Goal: Navigation & Orientation: Find specific page/section

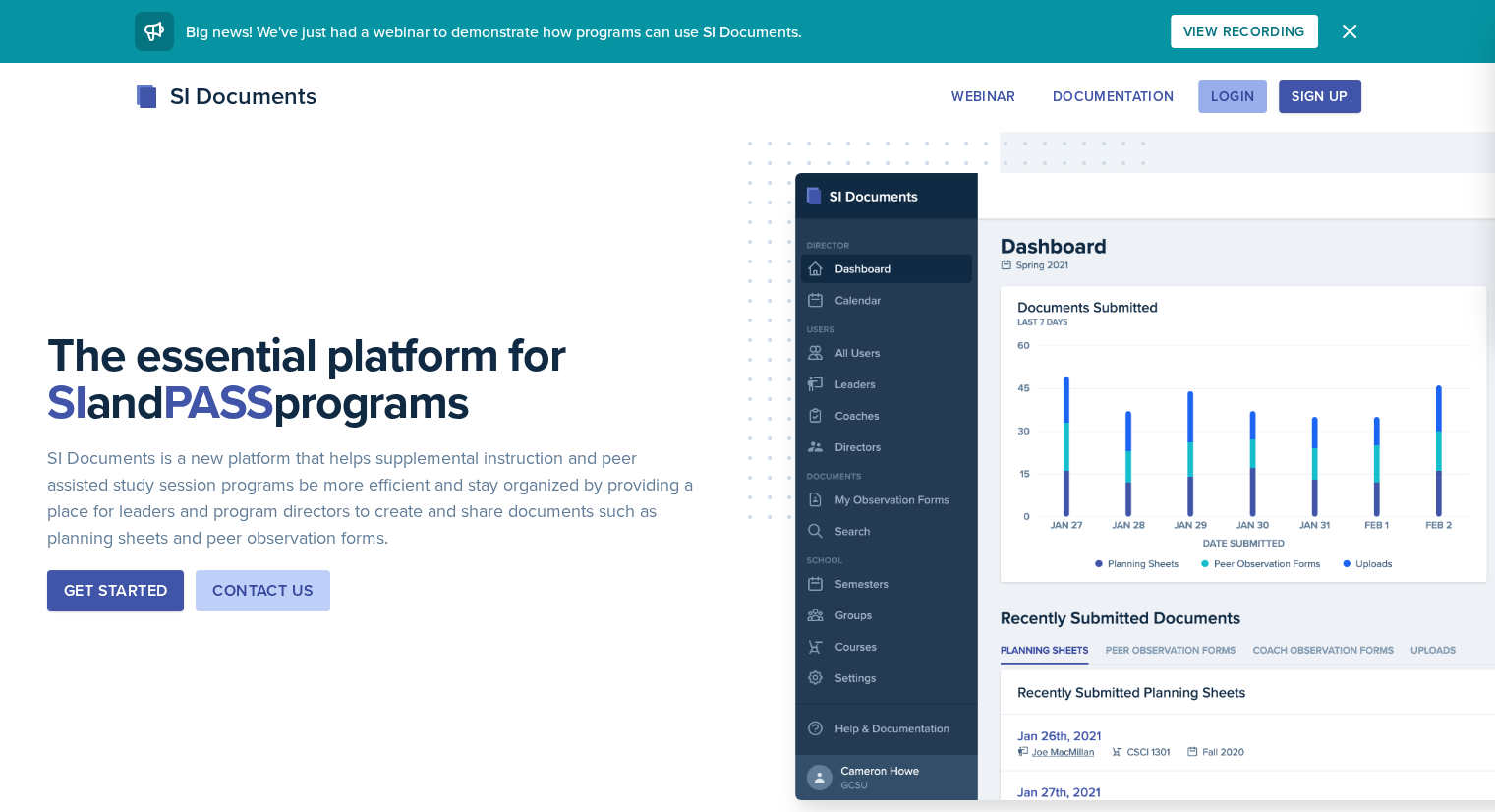
click at [1254, 101] on div "Login" at bounding box center [1233, 97] width 43 height 16
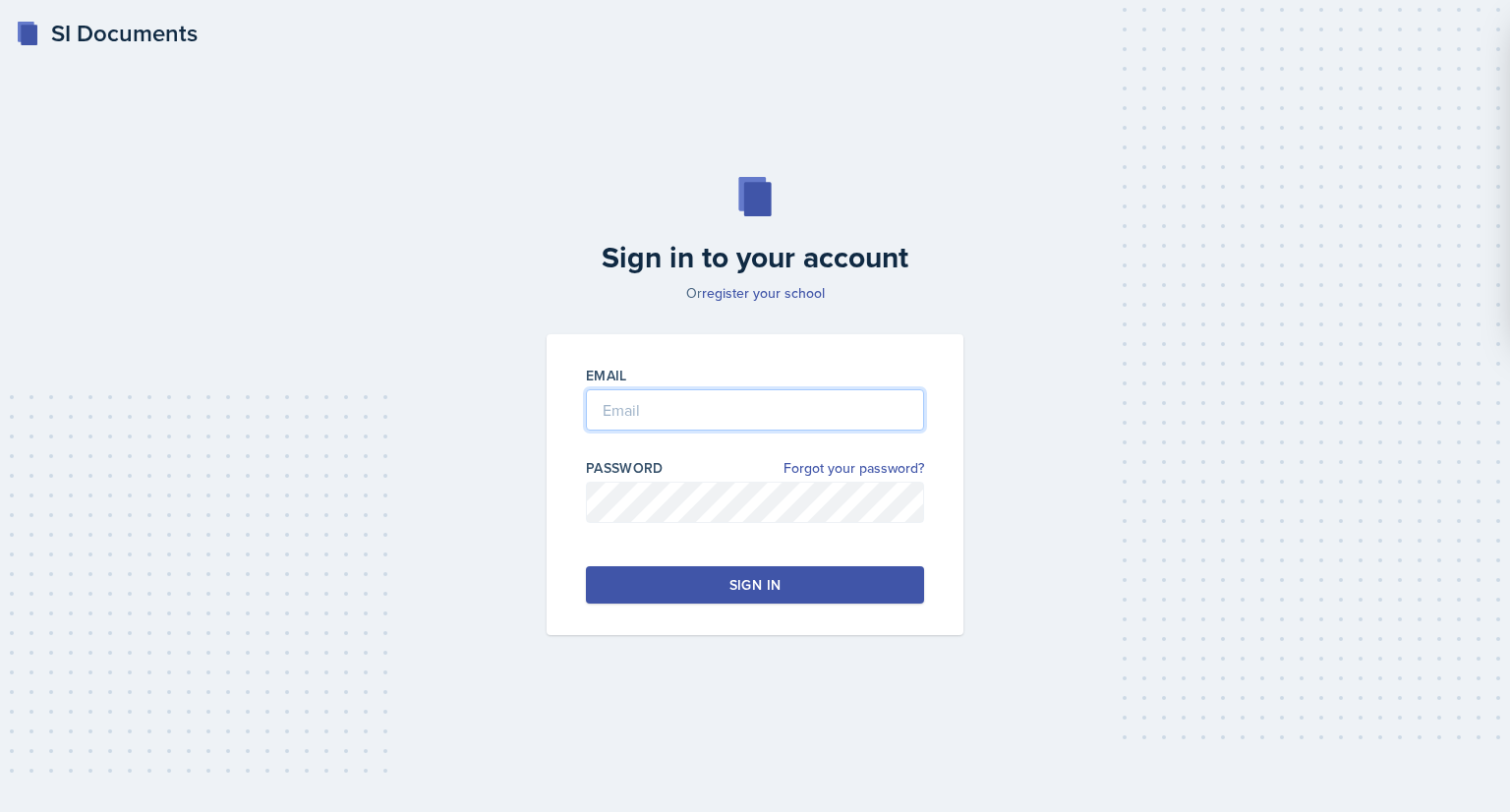
click at [726, 411] on input "email" at bounding box center [755, 409] width 339 height 41
type input "[EMAIL_ADDRESS][DOMAIN_NAME]"
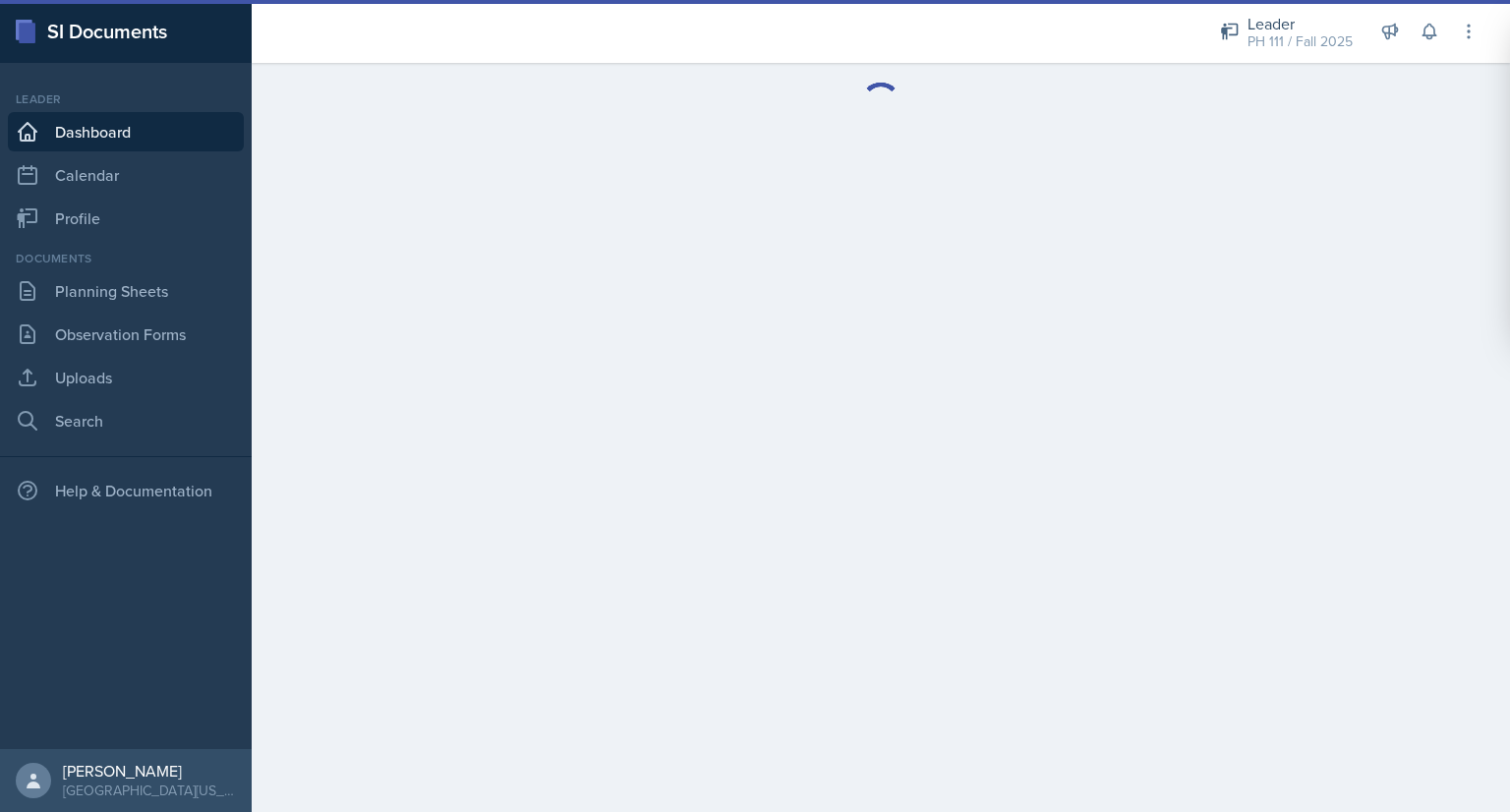
click at [162, 194] on div "Leader Dashboard Calendar Profile" at bounding box center [125, 164] width 236 height 147
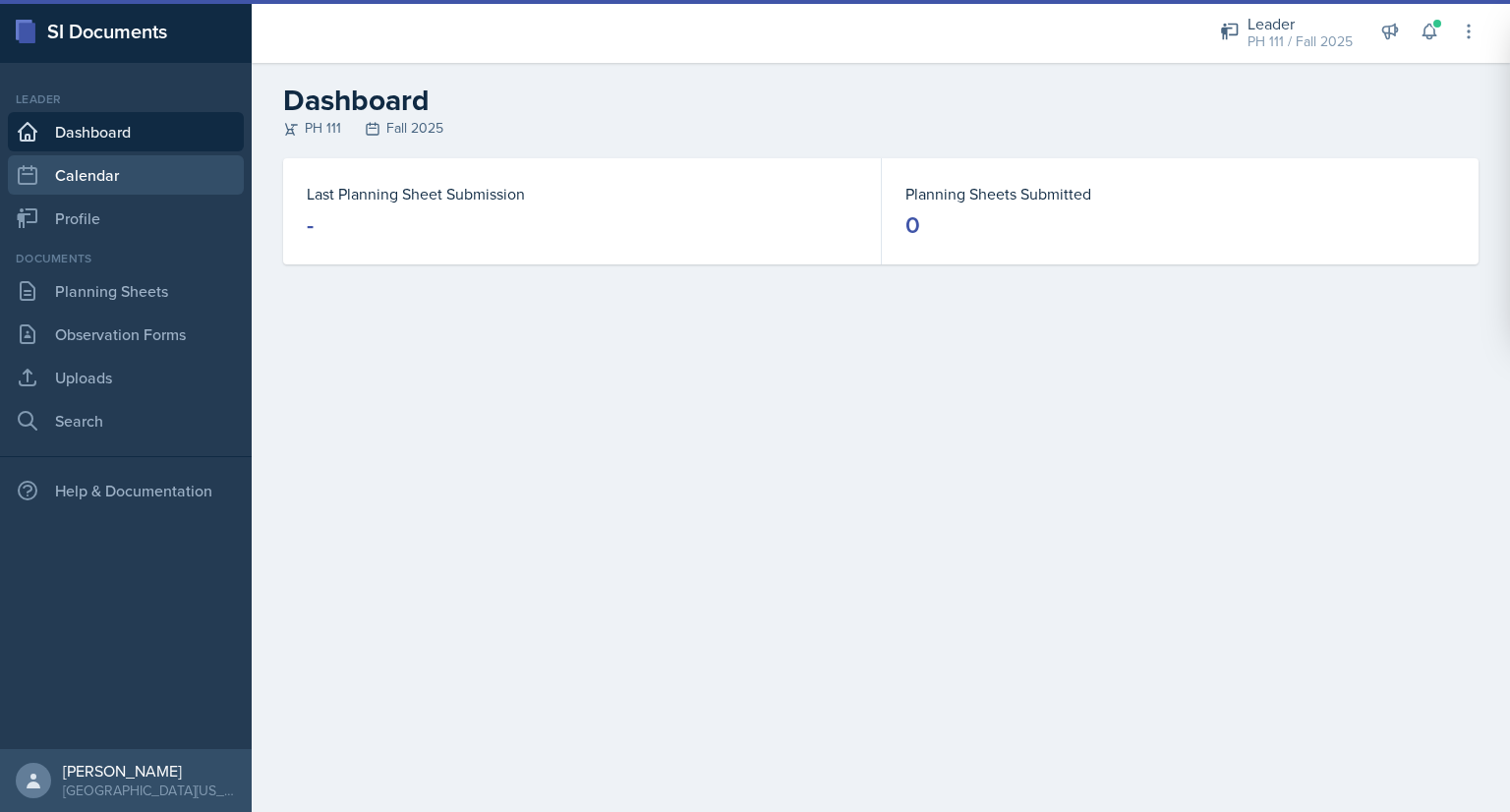
click at [129, 174] on link "Calendar" at bounding box center [125, 175] width 236 height 39
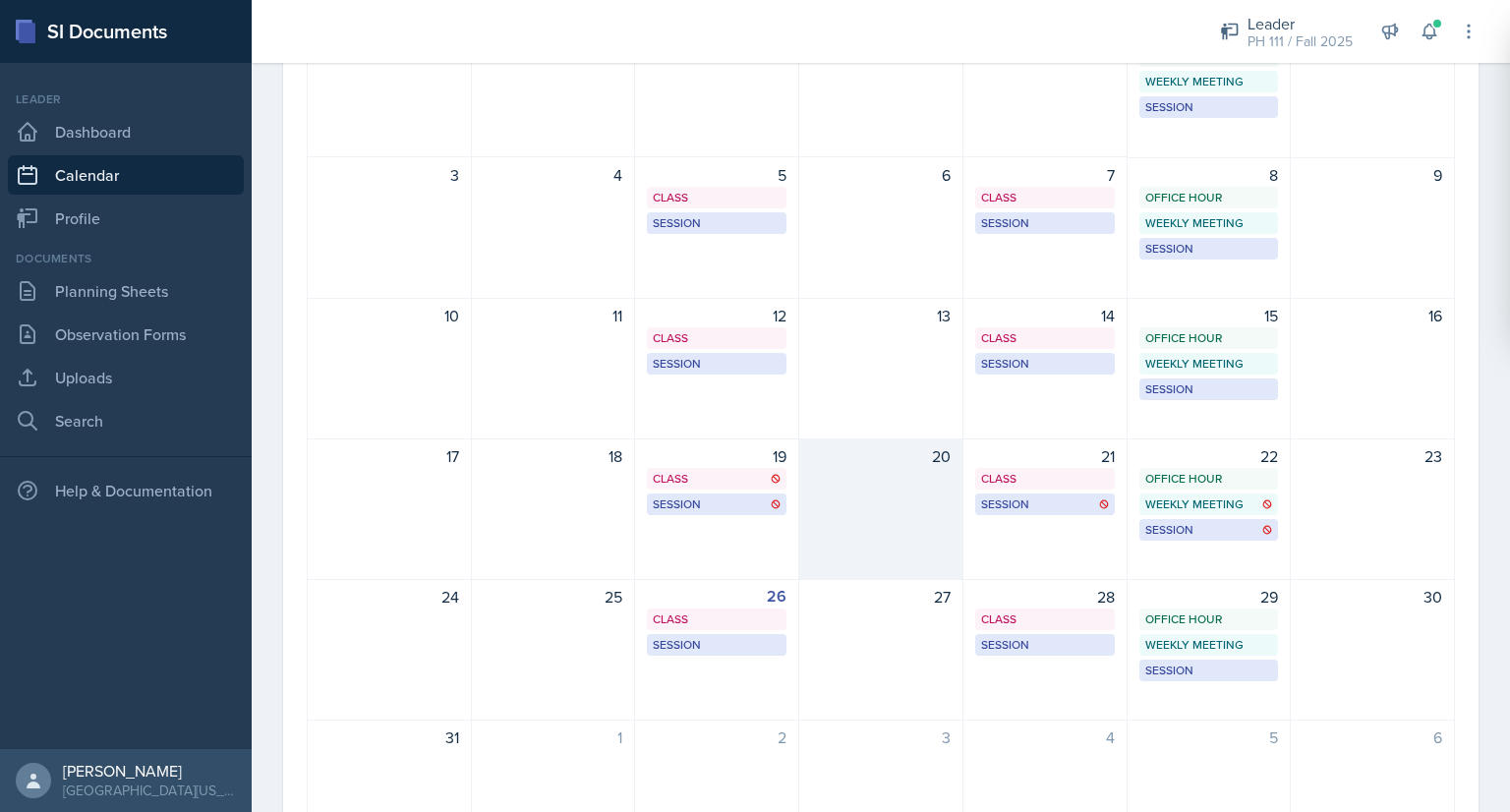
scroll to position [240, 0]
